Goal: Communication & Community: Answer question/provide support

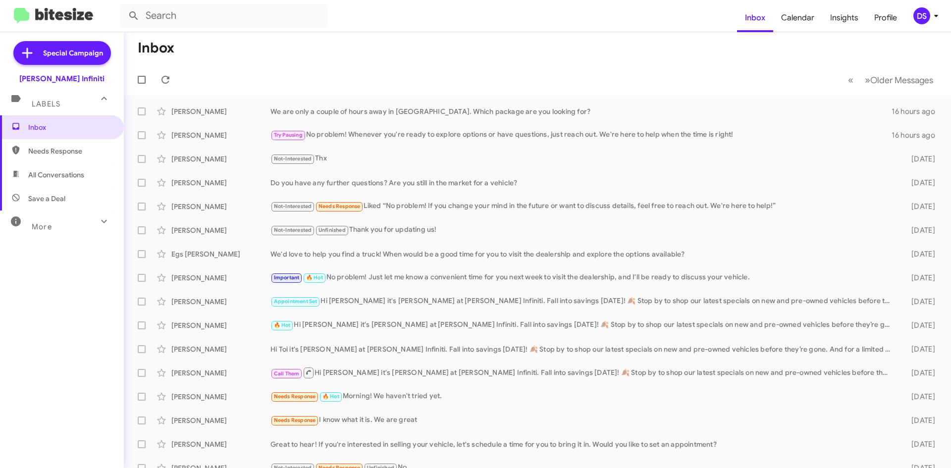
click at [47, 200] on span "Save a Deal" at bounding box center [46, 199] width 37 height 10
type input "in:not-interested"
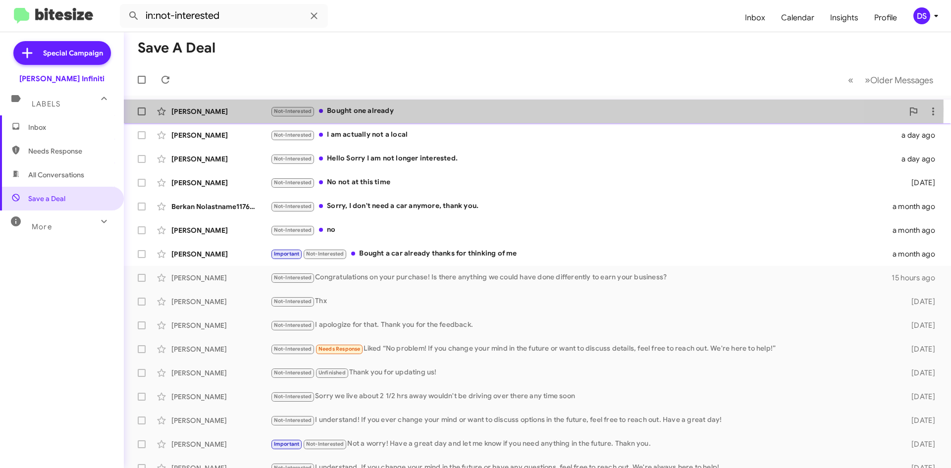
click at [400, 109] on div "Not-Interested Bought one already" at bounding box center [587, 111] width 633 height 11
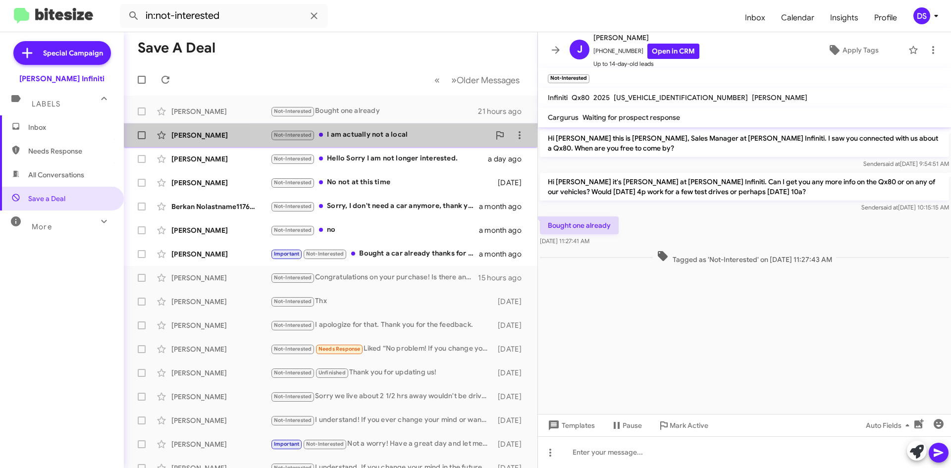
click at [392, 135] on div "Not-Interested I am actually not a local" at bounding box center [381, 134] width 220 height 11
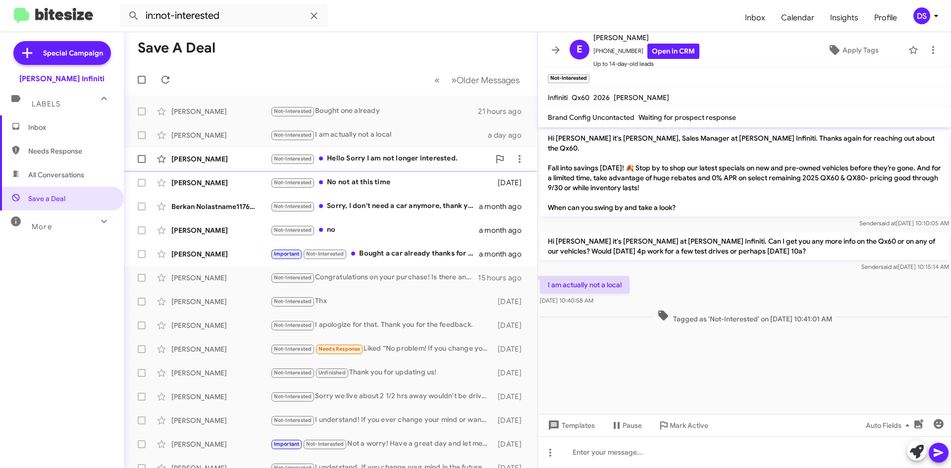
click at [401, 156] on div "Not-Interested Hello Sorry I am not longer interested." at bounding box center [381, 158] width 220 height 11
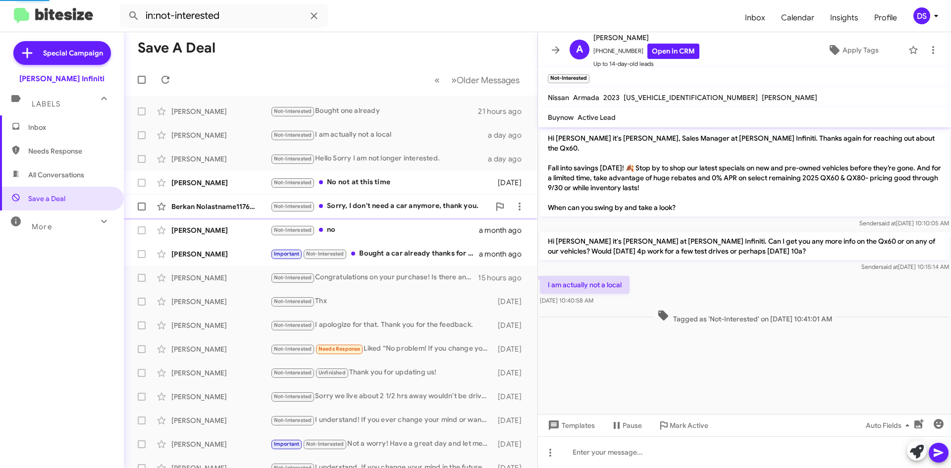
scroll to position [14, 0]
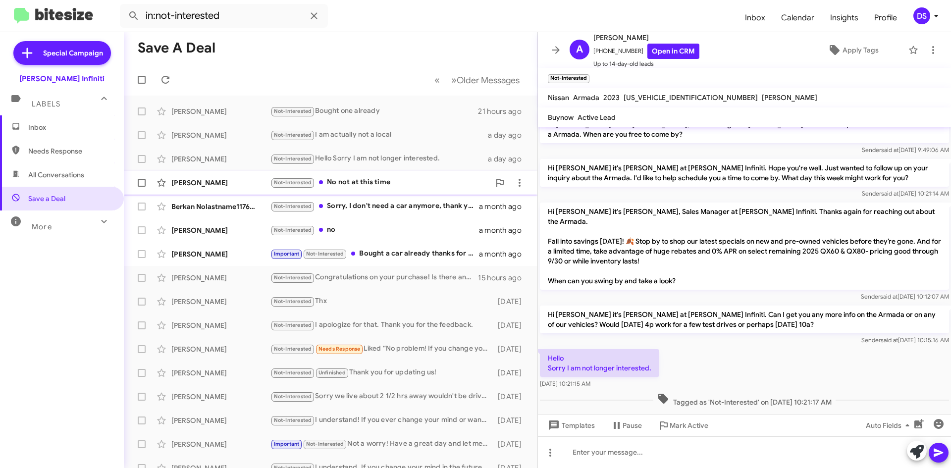
click at [378, 182] on div "Not-Interested No not at this time" at bounding box center [381, 182] width 220 height 11
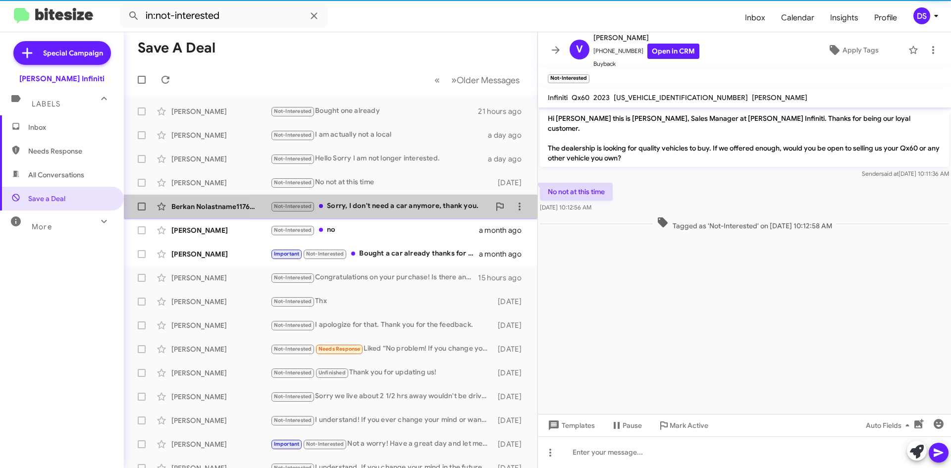
click at [415, 209] on div "Not-Interested Sorry, I don't need a car anymore, thank you." at bounding box center [381, 206] width 220 height 11
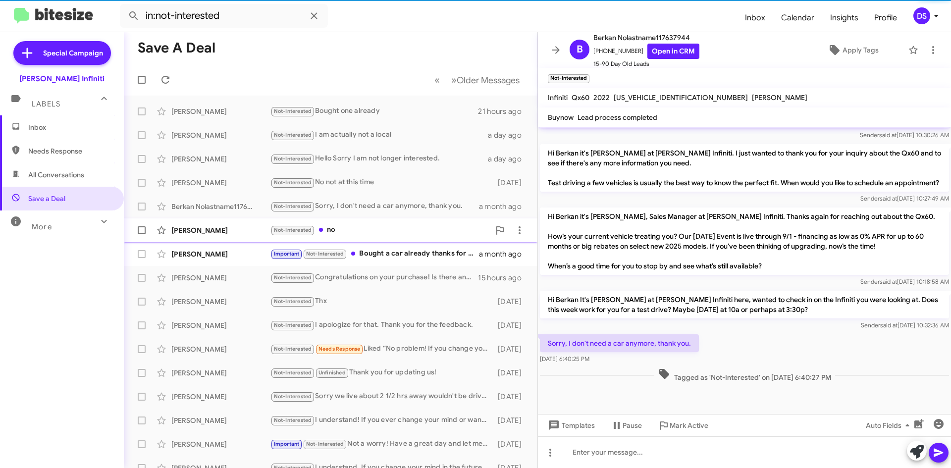
click at [364, 224] on div "Not-Interested no" at bounding box center [381, 229] width 220 height 11
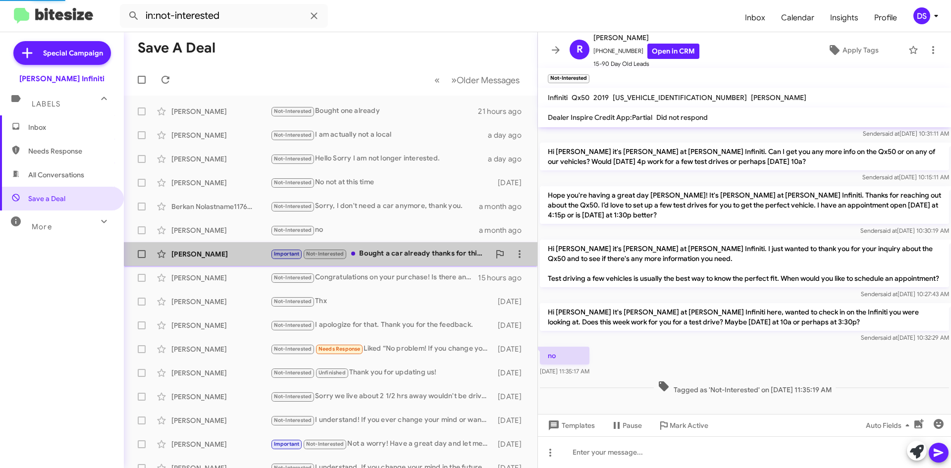
click at [400, 257] on div "Important Not-Interested Bought a car already thanks for thinking of me" at bounding box center [381, 253] width 220 height 11
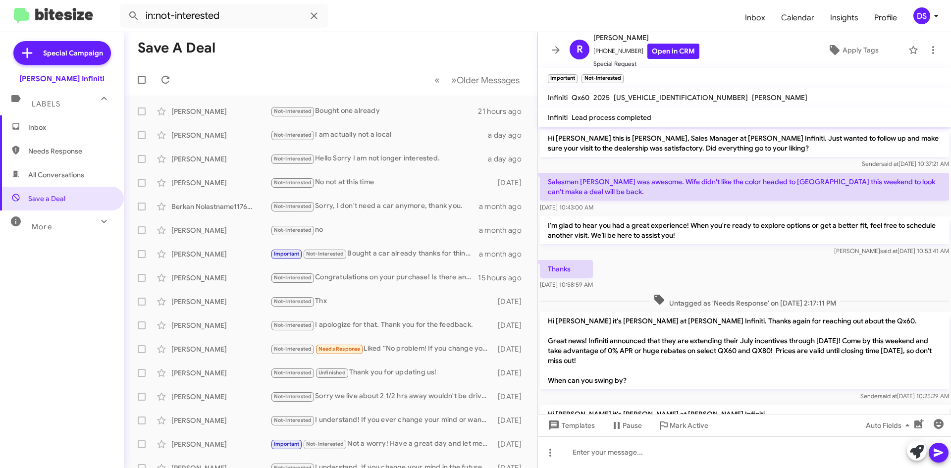
click at [924, 17] on div "DS" at bounding box center [922, 15] width 17 height 17
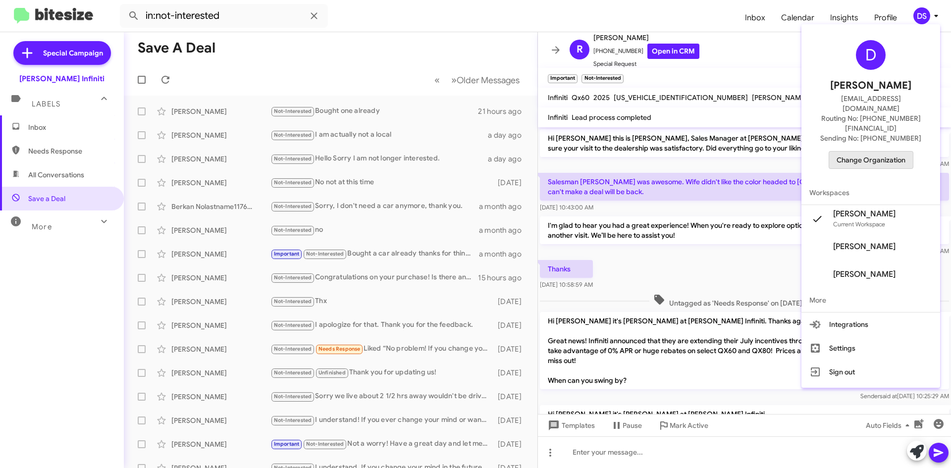
click at [882, 152] on span "Change Organization" at bounding box center [871, 160] width 69 height 17
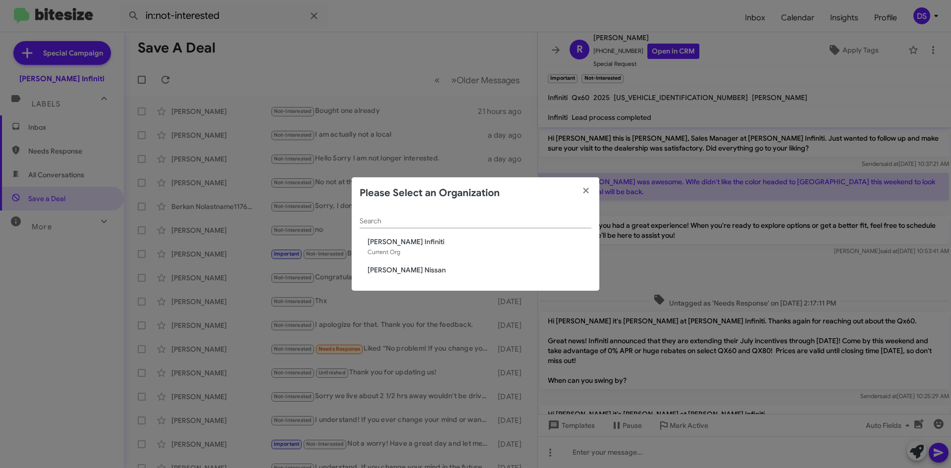
click at [398, 268] on span "[PERSON_NAME] Nissan" at bounding box center [480, 270] width 224 height 10
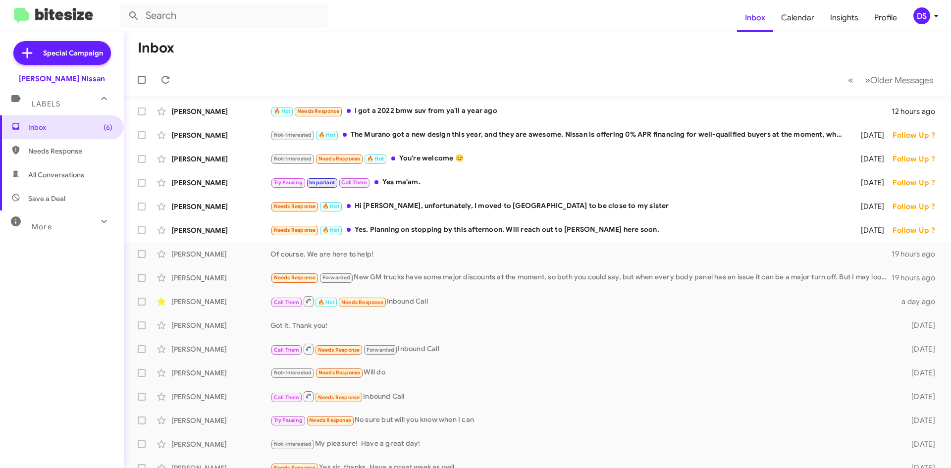
click at [68, 200] on span "Save a Deal" at bounding box center [62, 199] width 124 height 24
type input "in:not-interested"
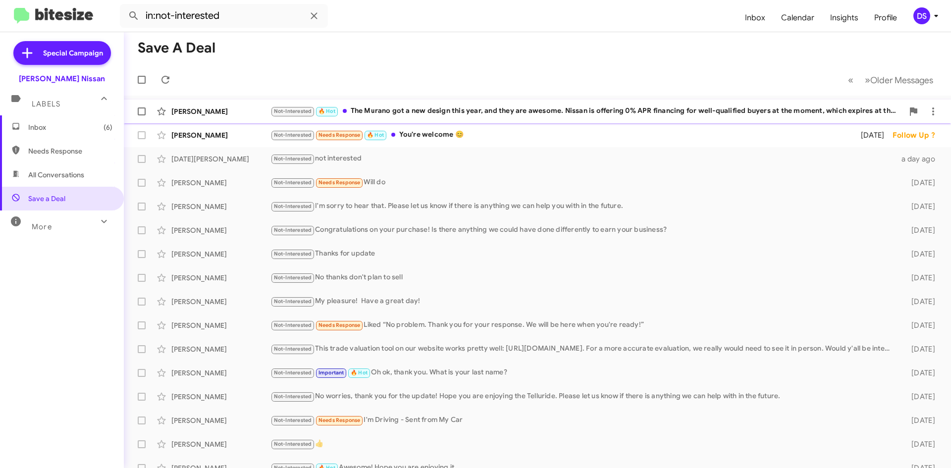
click at [231, 113] on div "[PERSON_NAME]" at bounding box center [220, 112] width 99 height 10
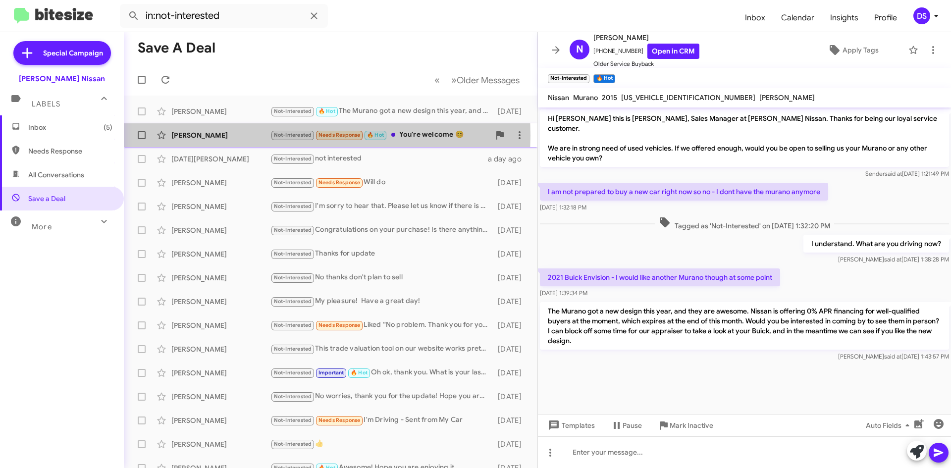
click at [243, 135] on div "[PERSON_NAME]" at bounding box center [220, 135] width 99 height 10
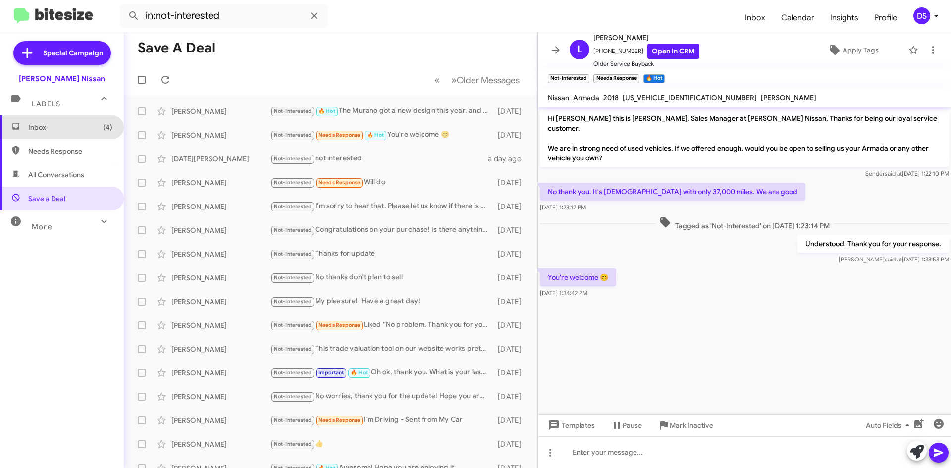
click at [68, 131] on span "Inbox (4)" at bounding box center [70, 127] width 84 height 10
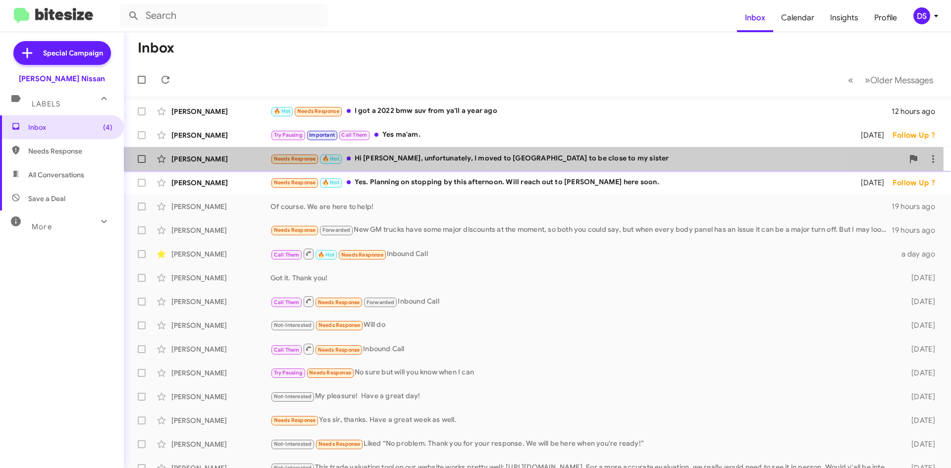
click at [455, 157] on div "Needs Response 🔥 Hot Hi [PERSON_NAME], unfortunately, I moved to [GEOGRAPHIC_DA…" at bounding box center [587, 158] width 633 height 11
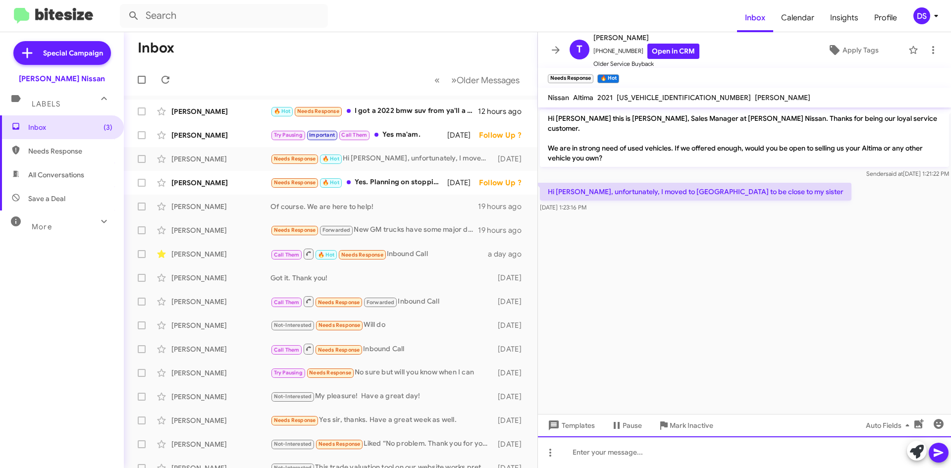
click at [582, 455] on div at bounding box center [744, 453] width 413 height 32
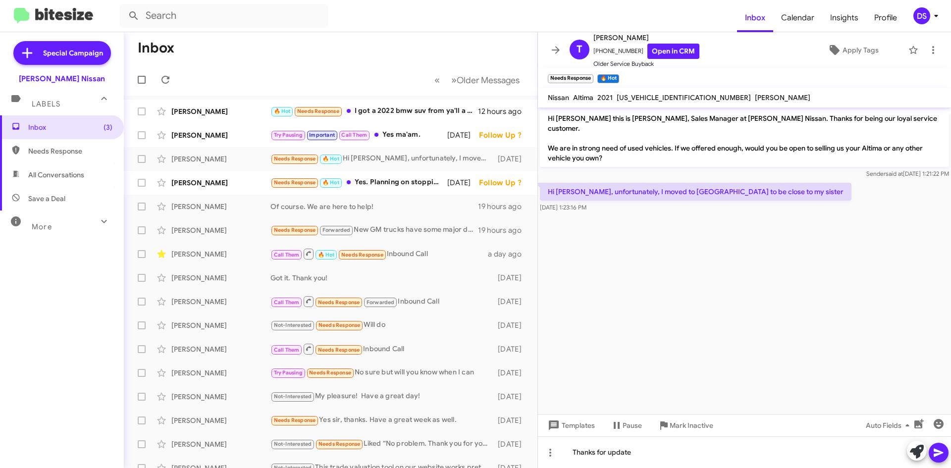
click at [940, 449] on icon at bounding box center [939, 453] width 12 height 12
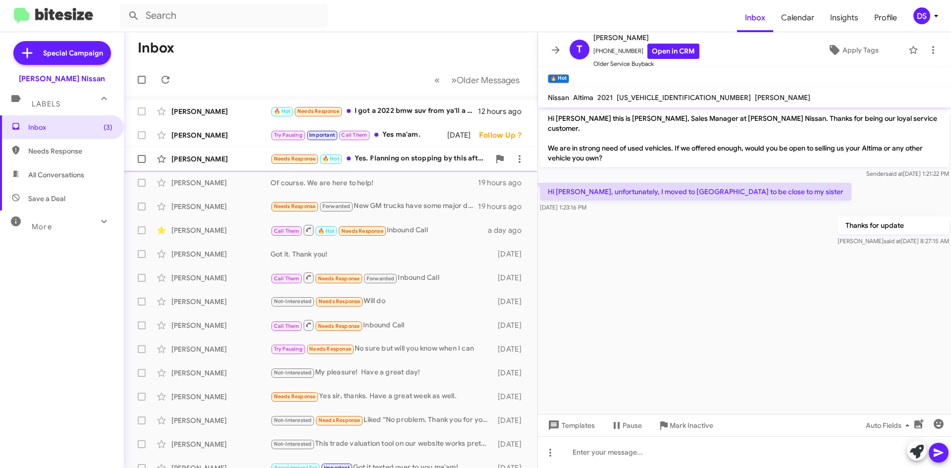
click at [394, 153] on div "Needs Response 🔥 Hot Yes. Planning on stopping by this afternoon. Will reach ou…" at bounding box center [381, 158] width 220 height 11
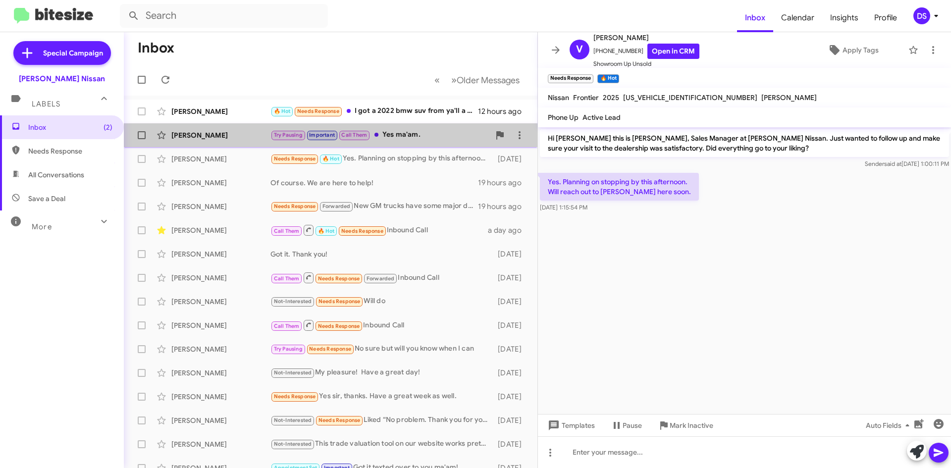
click at [404, 132] on div "Try Pausing Important Call Them Yes ma'am." at bounding box center [381, 134] width 220 height 11
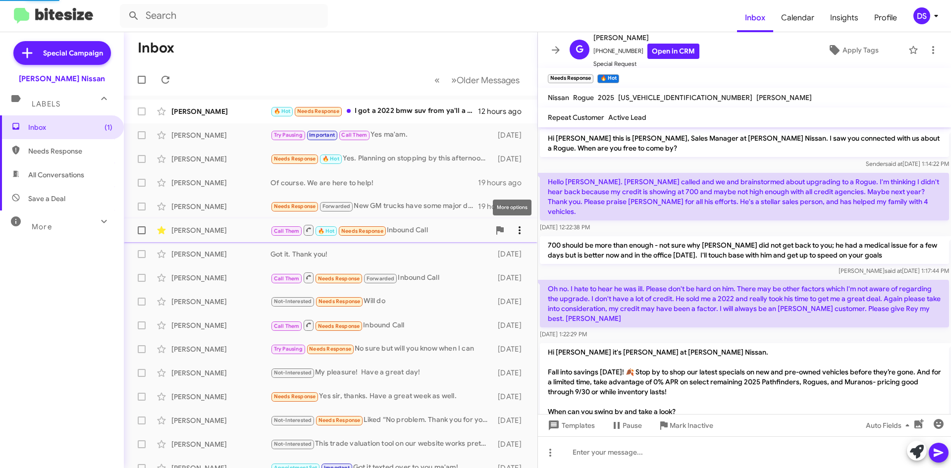
scroll to position [207, 0]
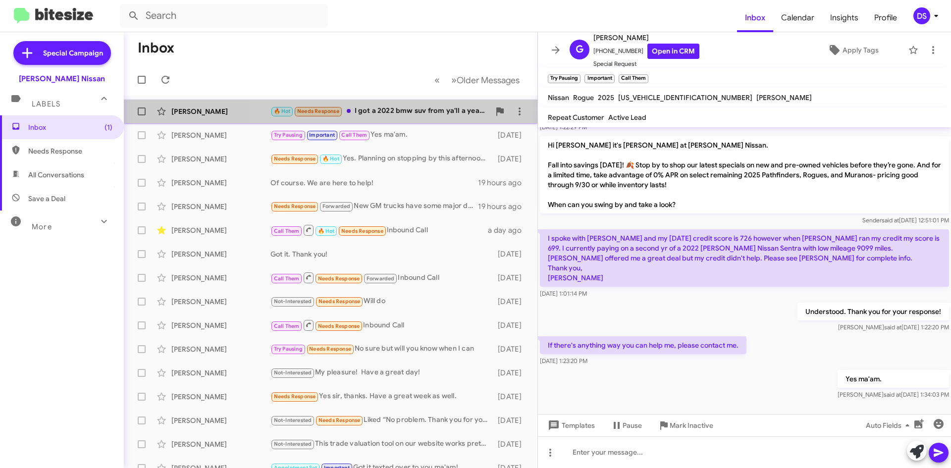
click at [417, 113] on div "🔥 Hot Needs Response I got a 2022 bmw suv from ya'll a year ago" at bounding box center [381, 111] width 220 height 11
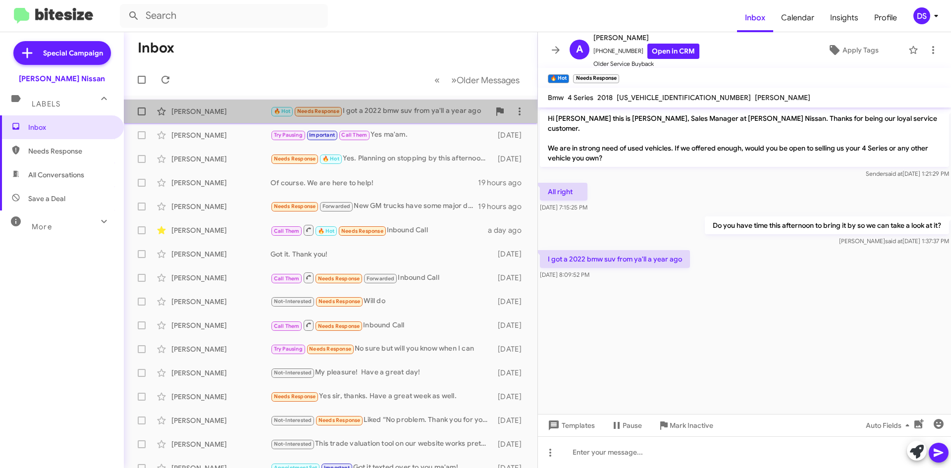
click at [393, 109] on div "🔥 Hot Needs Response I got a 2022 bmw suv from ya'll a year ago" at bounding box center [381, 111] width 220 height 11
